Goal: Find specific page/section: Find specific page/section

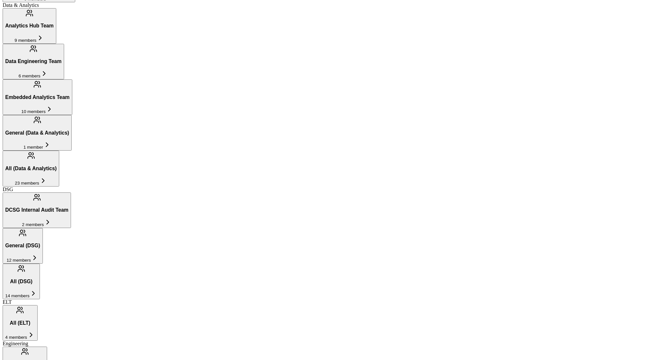
scroll to position [339, 0]
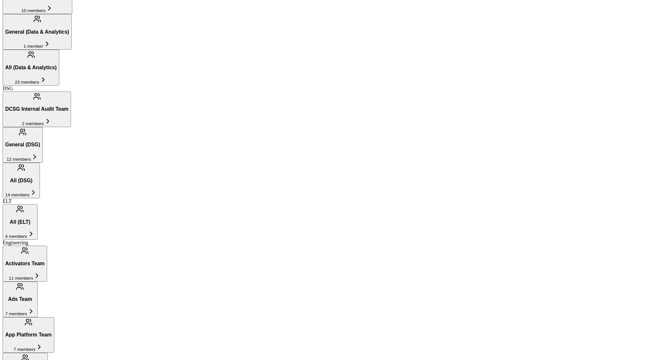
scroll to position [445, 0]
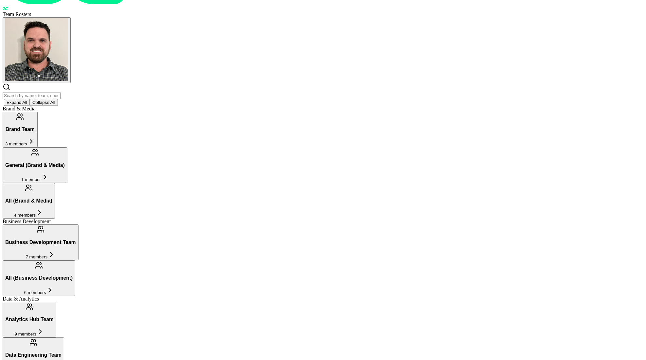
scroll to position [0, 0]
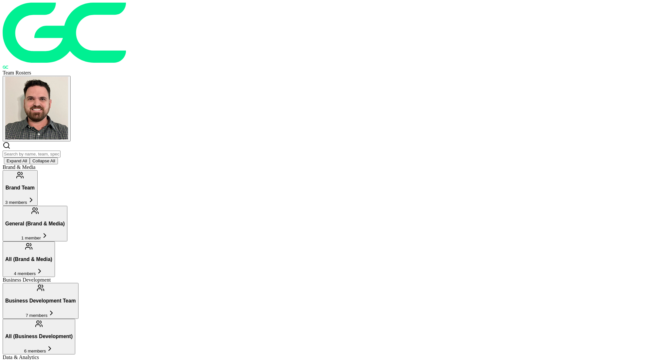
click at [67, 206] on button "General (Brand & Media) 1 member" at bounding box center [35, 224] width 65 height 36
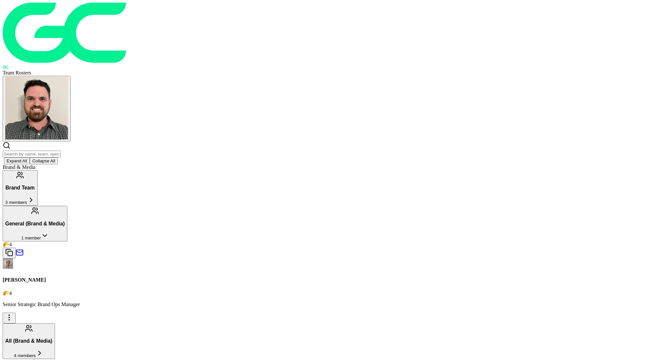
click at [36, 353] on span "4 members" at bounding box center [25, 355] width 22 height 5
click at [38, 170] on button "Brand Team 3 members" at bounding box center [20, 188] width 35 height 36
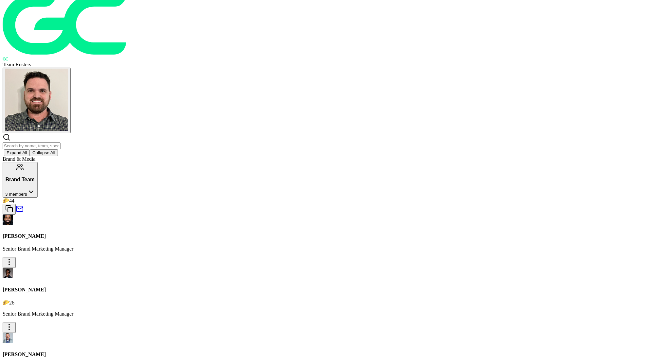
scroll to position [12, 0]
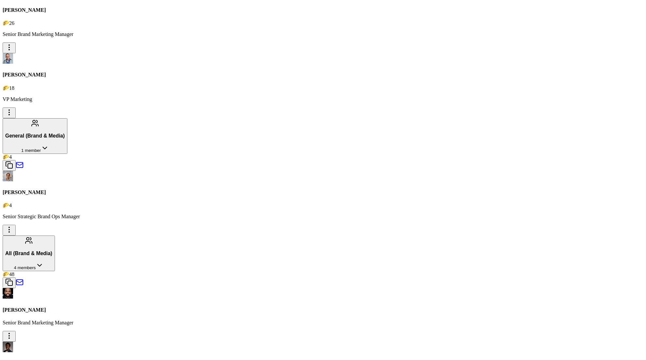
scroll to position [0, 0]
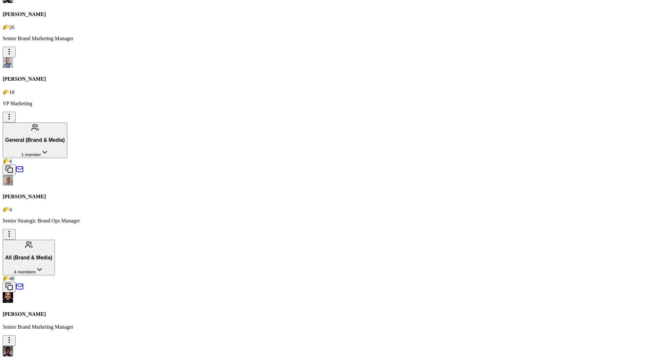
scroll to position [306, 0]
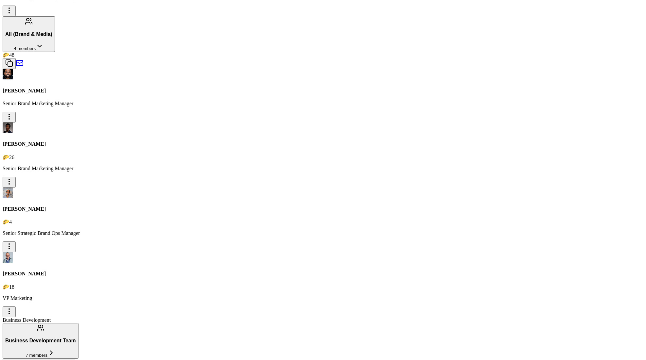
scroll to position [0, 0]
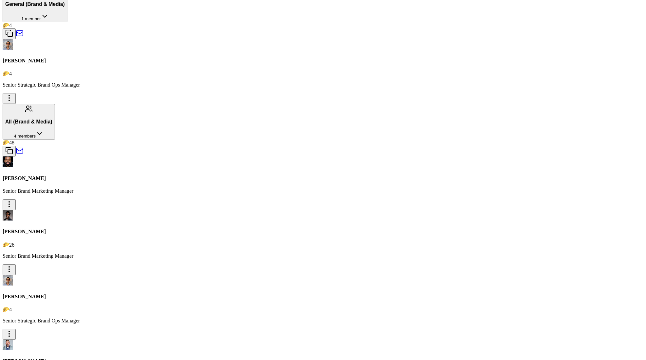
scroll to position [453, 0]
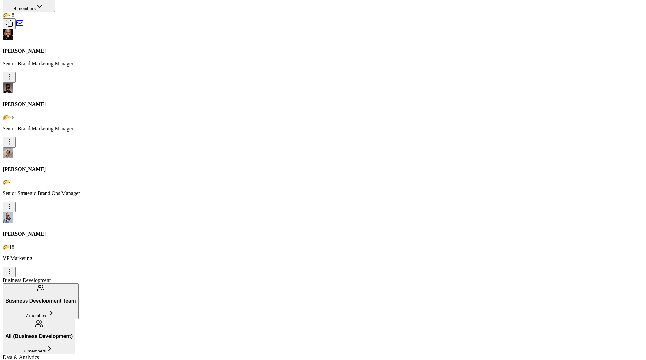
scroll to position [554, 0]
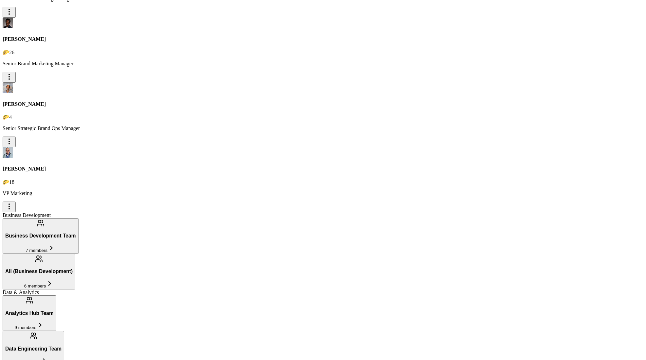
scroll to position [0, 0]
